Goal: Task Accomplishment & Management: Use online tool/utility

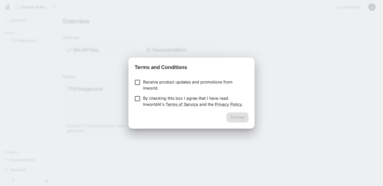
click at [144, 103] on p "By checking this box I agree that I have read InworldAI's Terms of Service and …" at bounding box center [193, 101] width 101 height 12
click at [229, 118] on button "Proceed" at bounding box center [237, 117] width 22 height 10
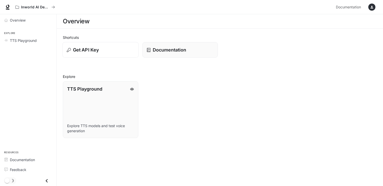
click at [88, 50] on p "Get API Key" at bounding box center [86, 49] width 26 height 7
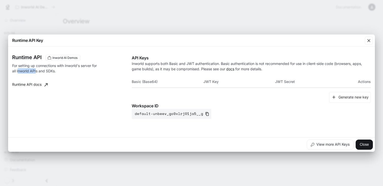
drag, startPoint x: 18, startPoint y: 70, endPoint x: 37, endPoint y: 70, distance: 18.7
click at [37, 70] on p "For setting up connections with Inworld's server for all Inworld APIs and SDKs." at bounding box center [55, 68] width 87 height 11
click at [338, 98] on button "Generate new key" at bounding box center [350, 97] width 42 height 11
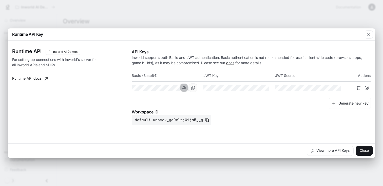
click at [182, 86] on icon "button" at bounding box center [184, 88] width 4 height 4
click at [193, 88] on icon "Copy Basic (Base64)" at bounding box center [193, 88] width 4 height 4
click at [365, 153] on button "Close" at bounding box center [363, 150] width 17 height 10
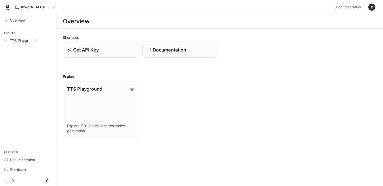
click at [227, 131] on div "TTS Playground Explore TTS models and test voice generation" at bounding box center [218, 107] width 318 height 61
